Goal: Task Accomplishment & Management: Manage account settings

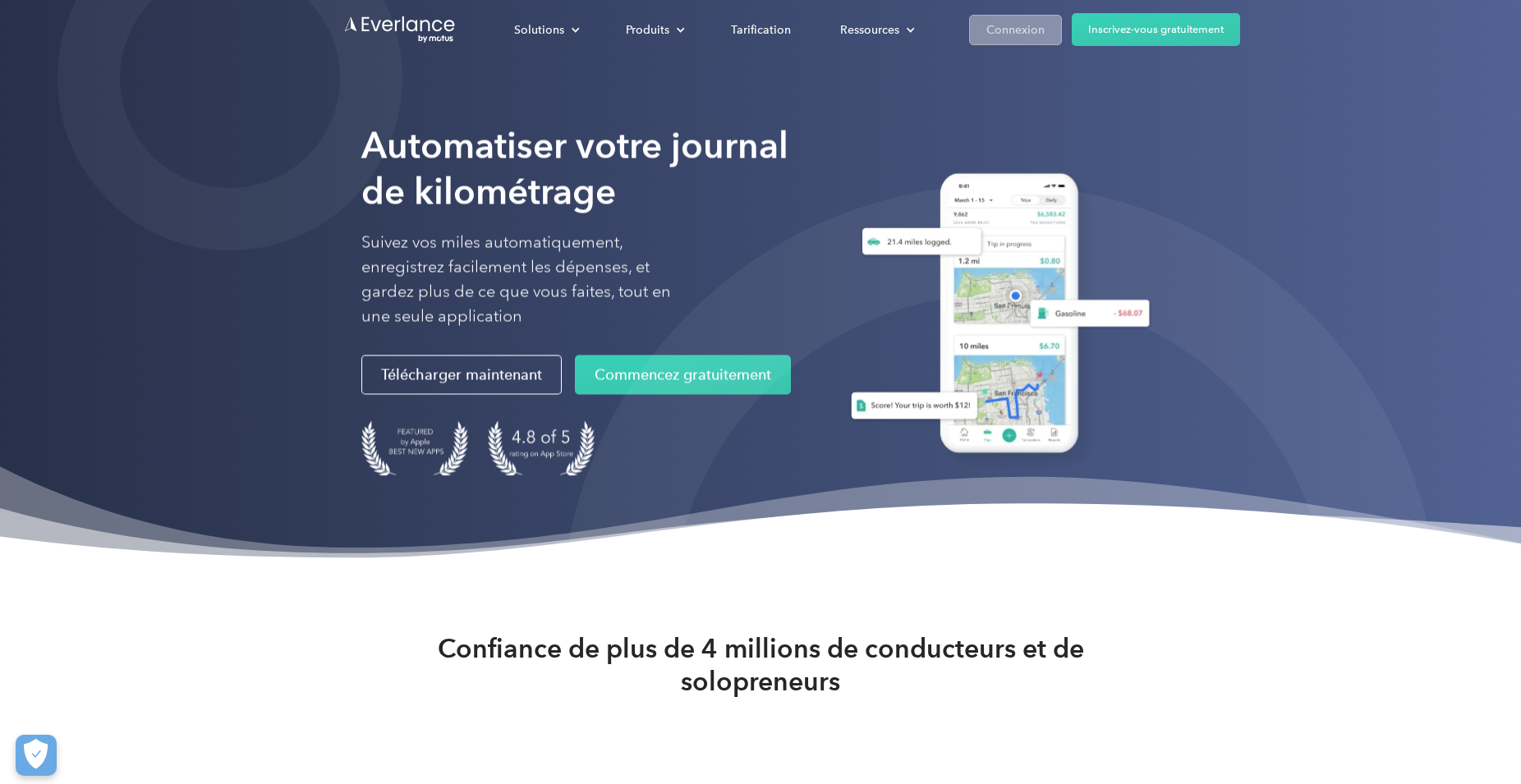
click at [1014, 22] on div "Connexion" at bounding box center [1014, 30] width 58 height 21
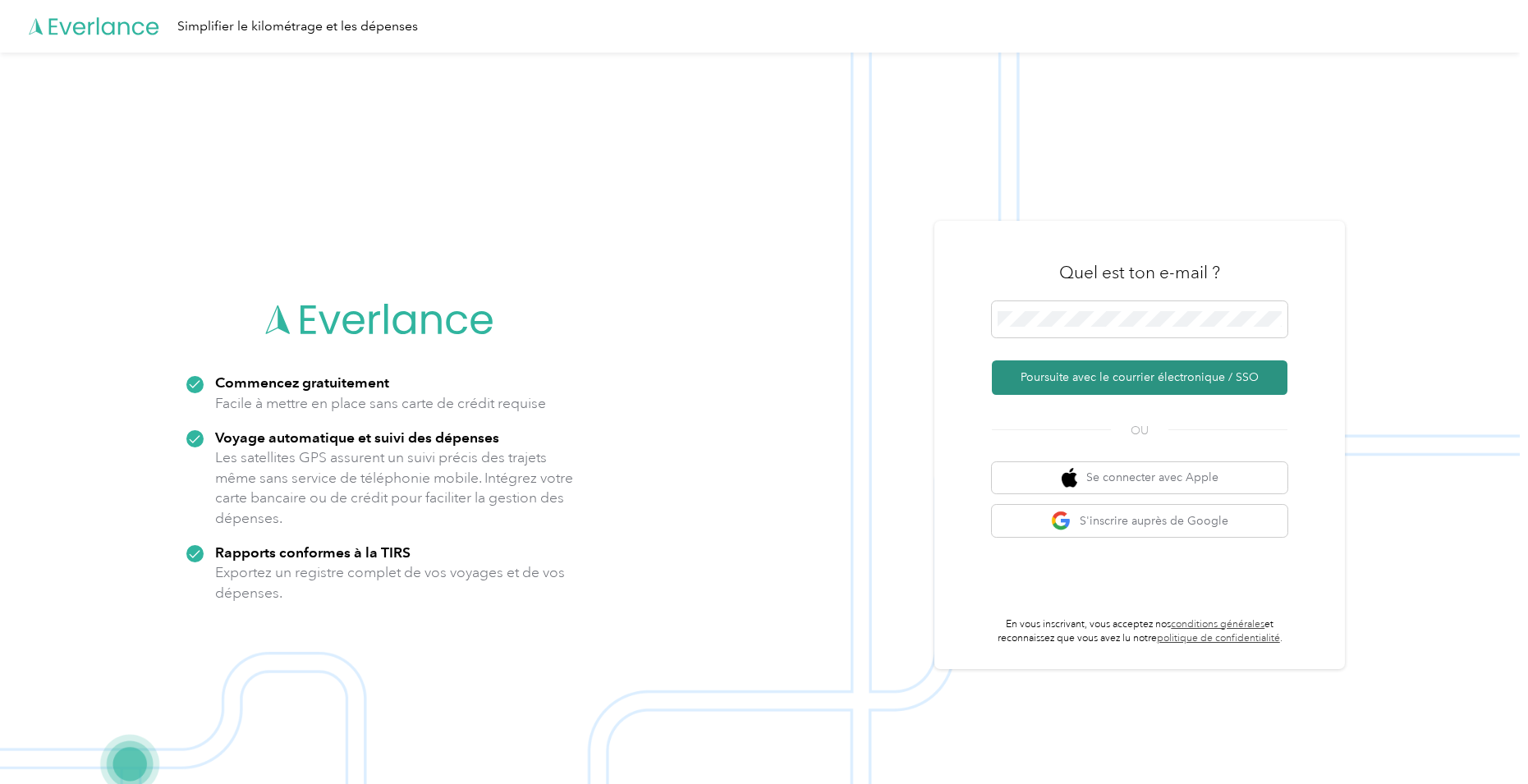
click at [1108, 375] on button "Poursuite avec le courrier électronique / SSO" at bounding box center [1139, 377] width 296 height 35
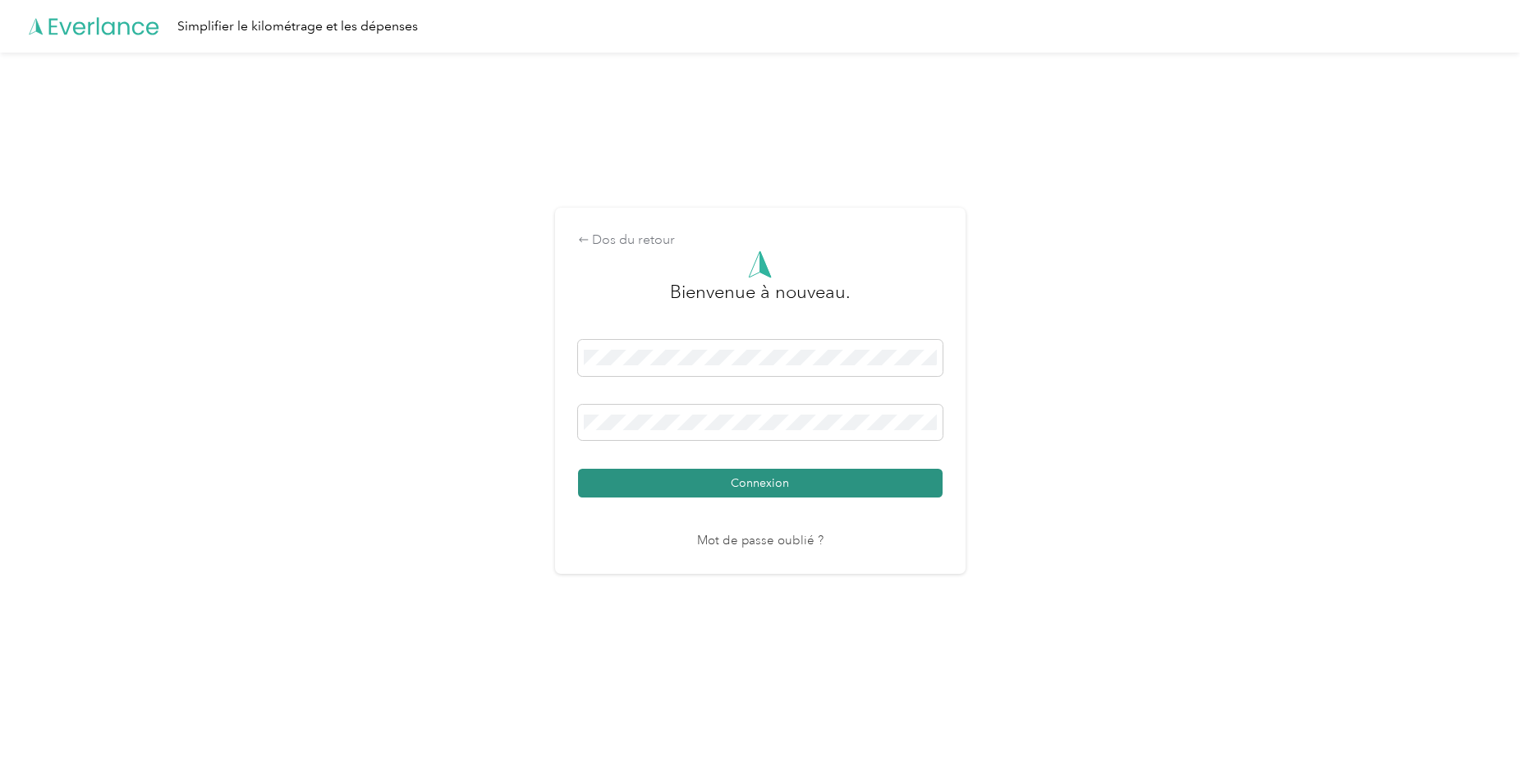
click at [764, 478] on button "Connexion" at bounding box center [760, 482] width 364 height 29
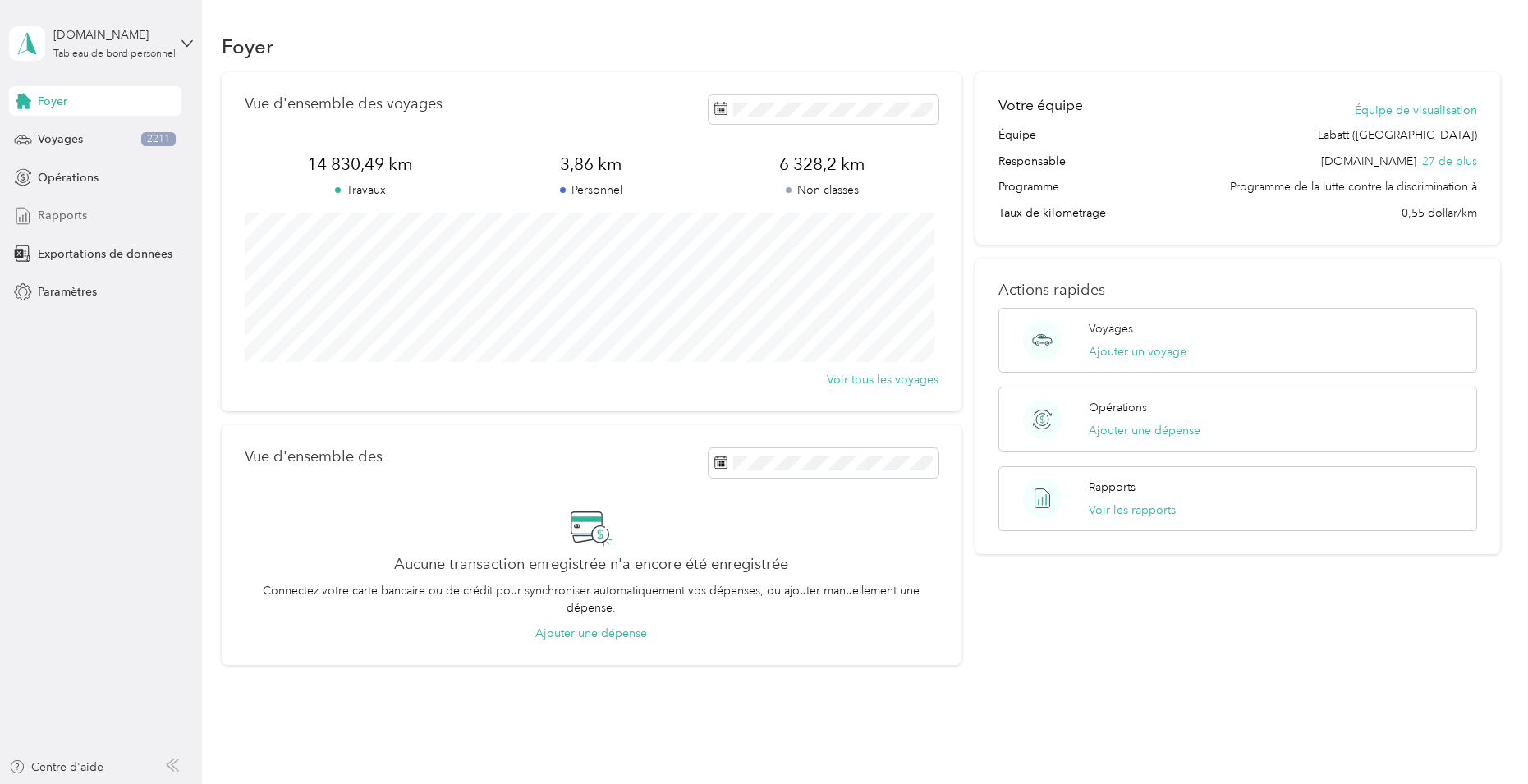
click at [75, 216] on span "Rapports" at bounding box center [62, 215] width 49 height 17
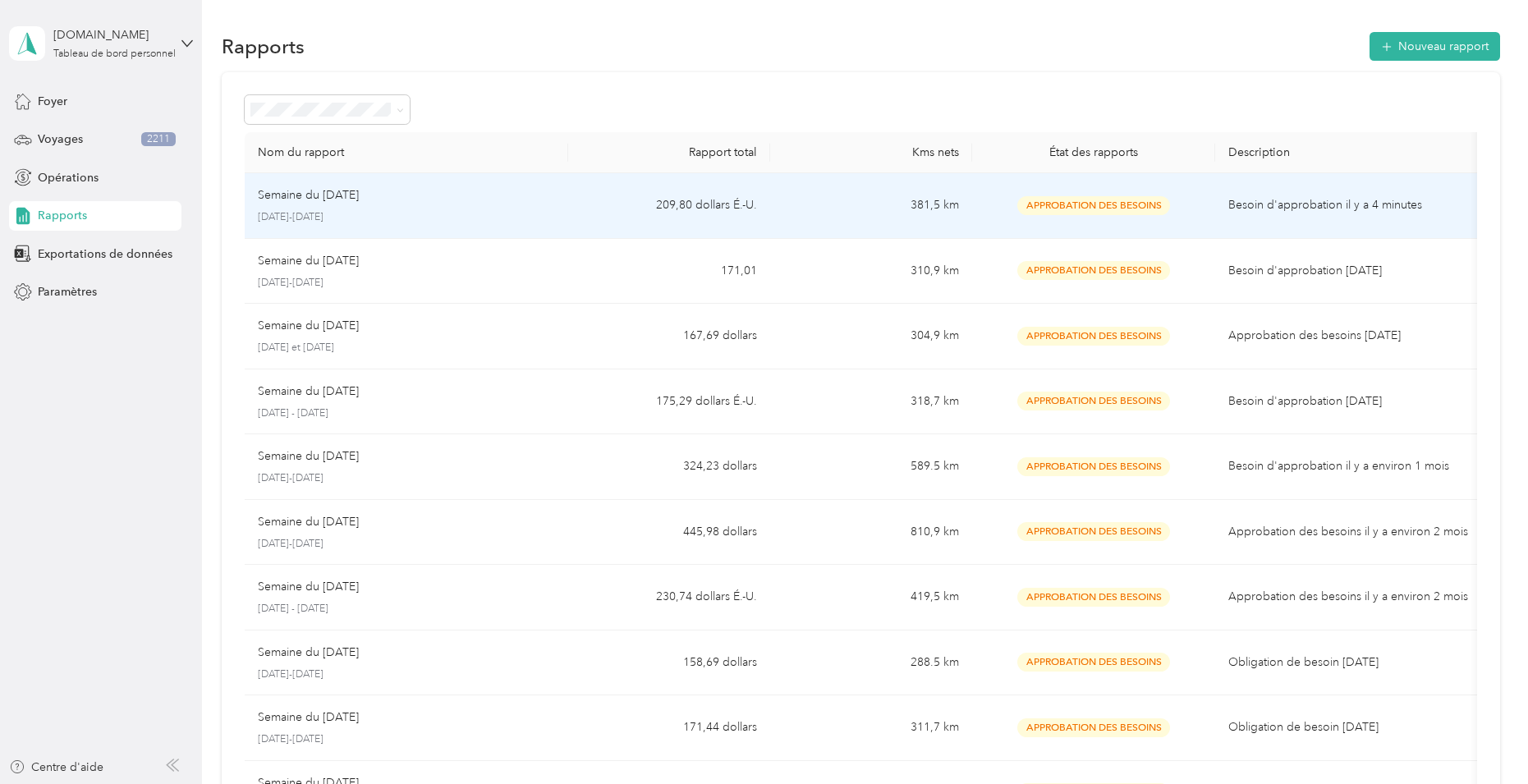
click at [700, 202] on td "209,80 dollars É.-U." at bounding box center [669, 206] width 202 height 66
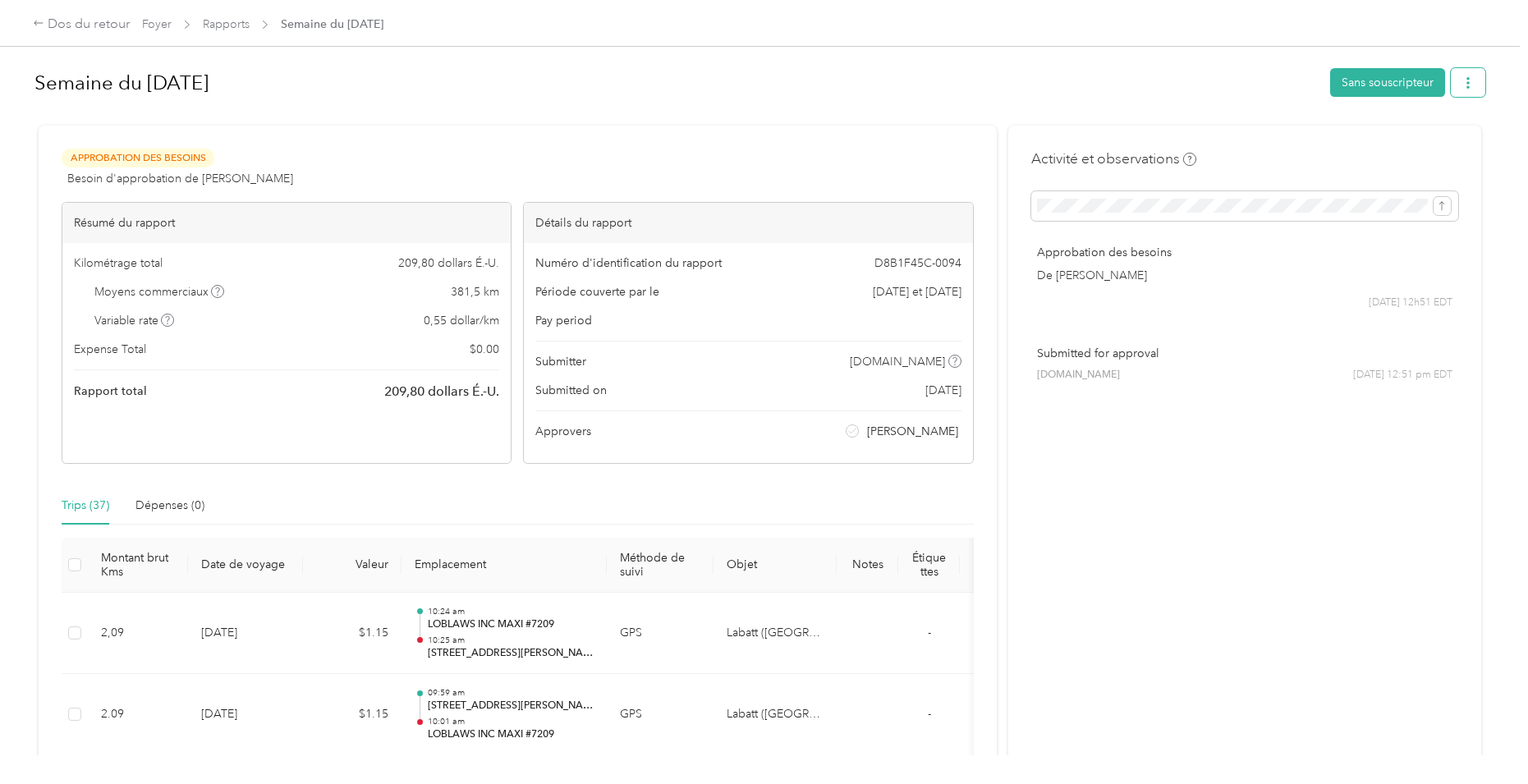
click at [1462, 80] on icon "button" at bounding box center [1467, 82] width 11 height 11
click at [1362, 136] on span "Téléchargement" at bounding box center [1366, 143] width 84 height 17
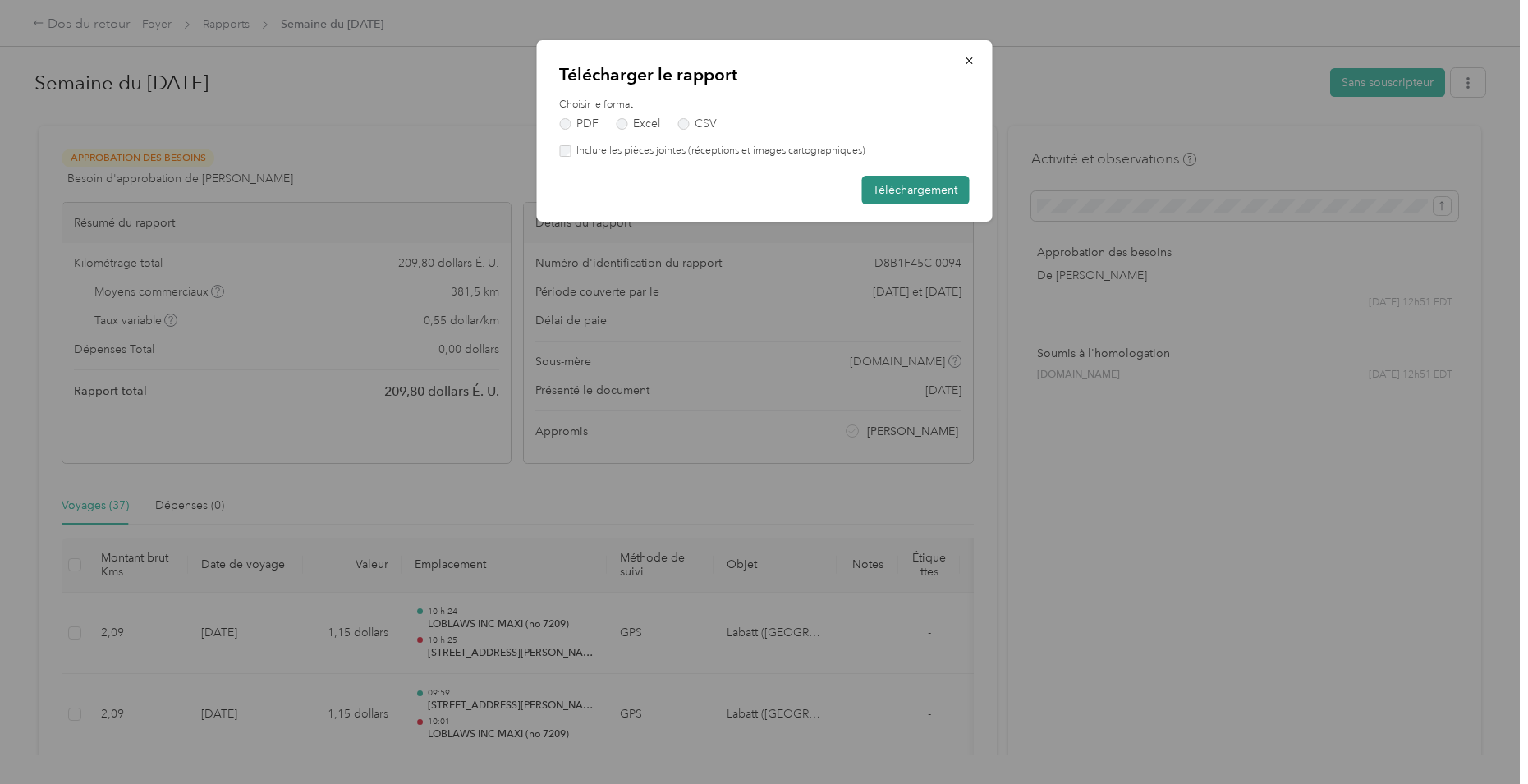
click at [925, 183] on button "Téléchargement" at bounding box center [915, 190] width 108 height 29
